Goal: Task Accomplishment & Management: Use online tool/utility

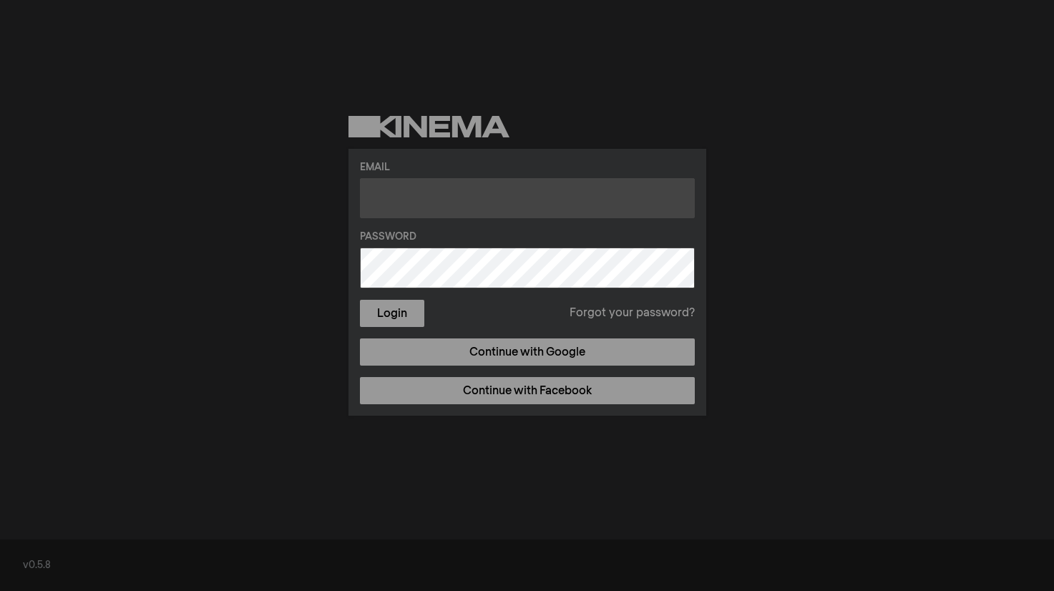
click at [477, 181] on input "text" at bounding box center [527, 198] width 335 height 40
click at [480, 199] on input "text" at bounding box center [527, 198] width 335 height 40
click at [377, 205] on input "text" at bounding box center [527, 198] width 335 height 40
type input "[PERSON_NAME][EMAIL_ADDRESS][DOMAIN_NAME]"
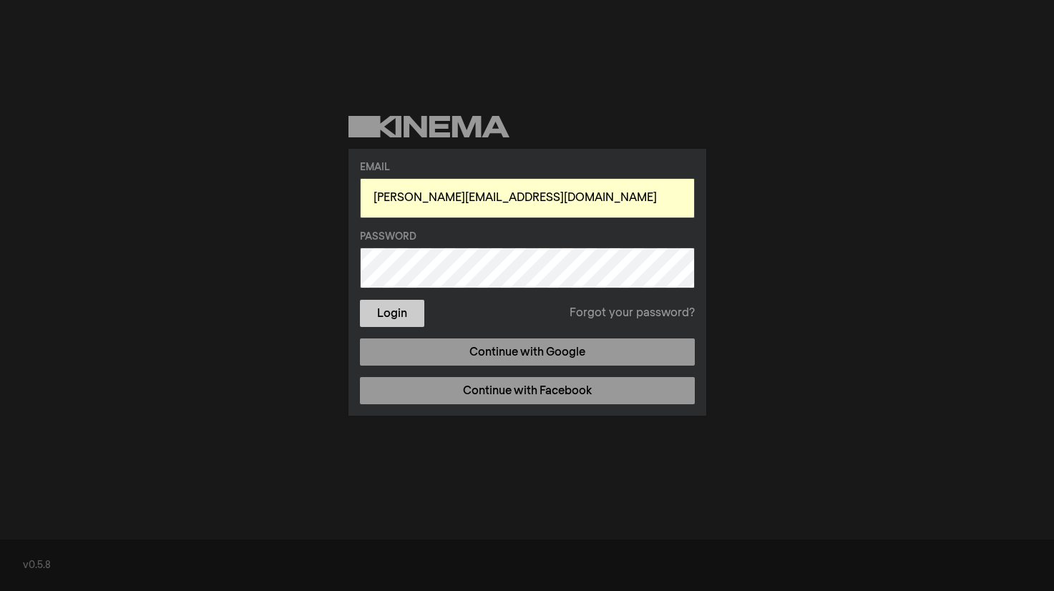
click at [405, 315] on button "Login" at bounding box center [392, 313] width 64 height 27
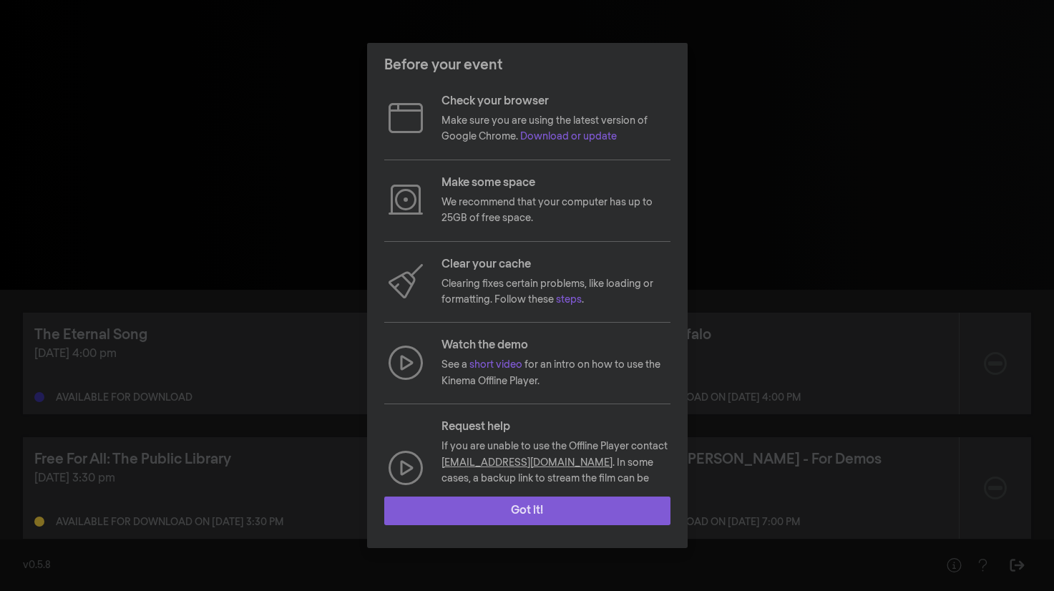
click at [552, 504] on button "Got it!" at bounding box center [527, 510] width 286 height 29
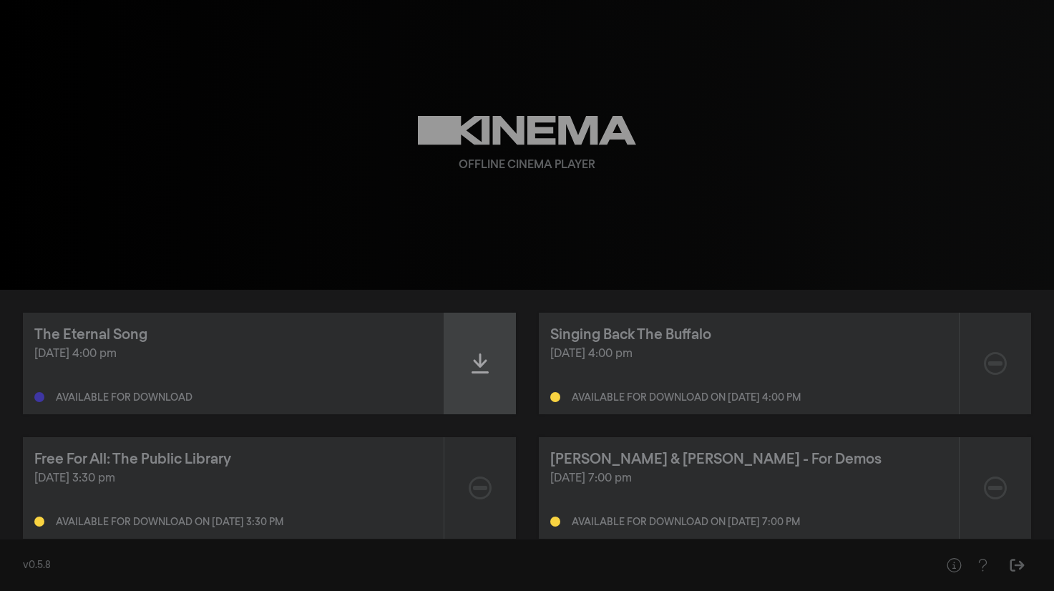
click at [485, 363] on icon at bounding box center [479, 363] width 17 height 23
click at [474, 354] on icon at bounding box center [479, 363] width 17 height 20
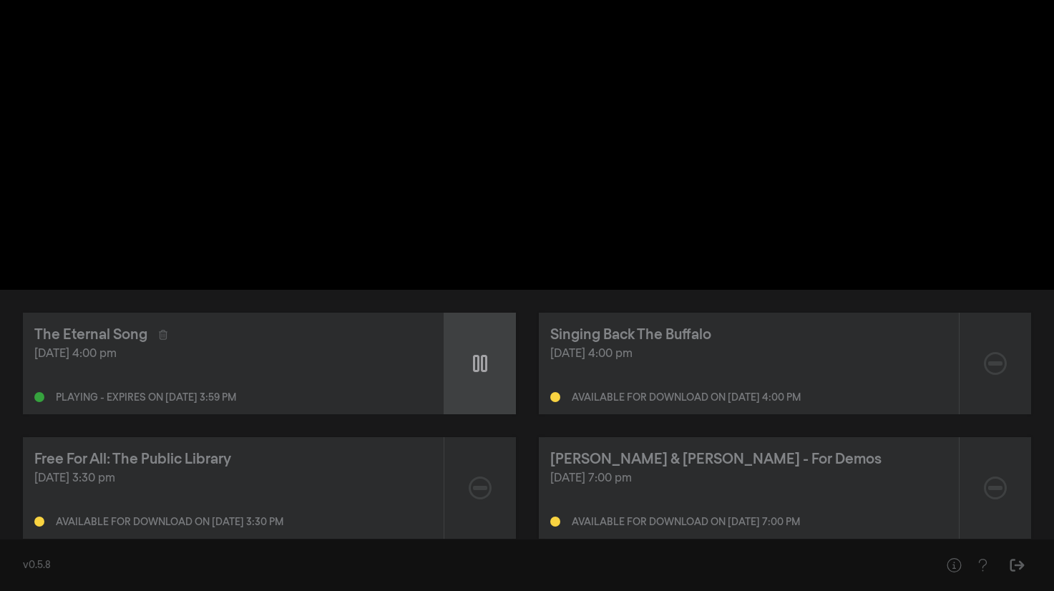
click at [477, 359] on icon at bounding box center [480, 363] width 14 height 17
type input "10.964098"
